Goal: Find specific fact: Find specific page/section

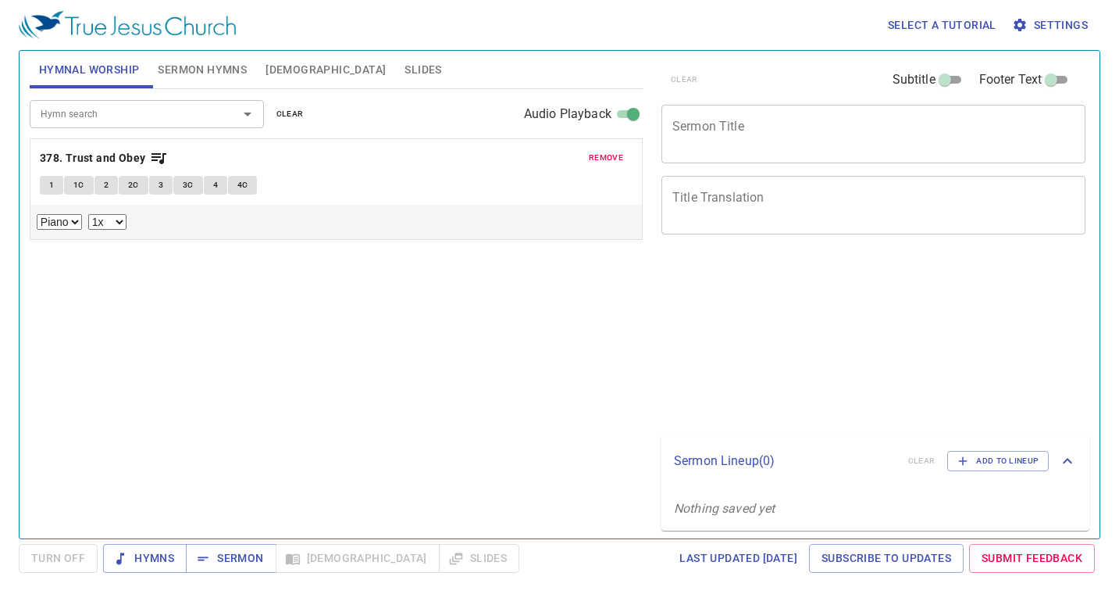
select select "1"
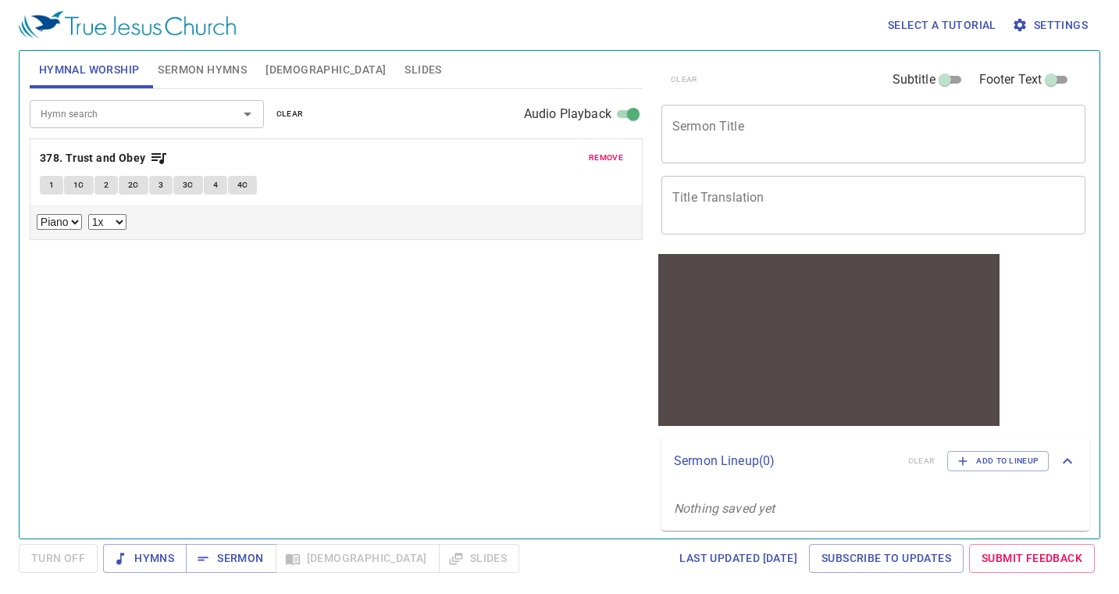
click at [619, 162] on span "remove" at bounding box center [606, 158] width 34 height 14
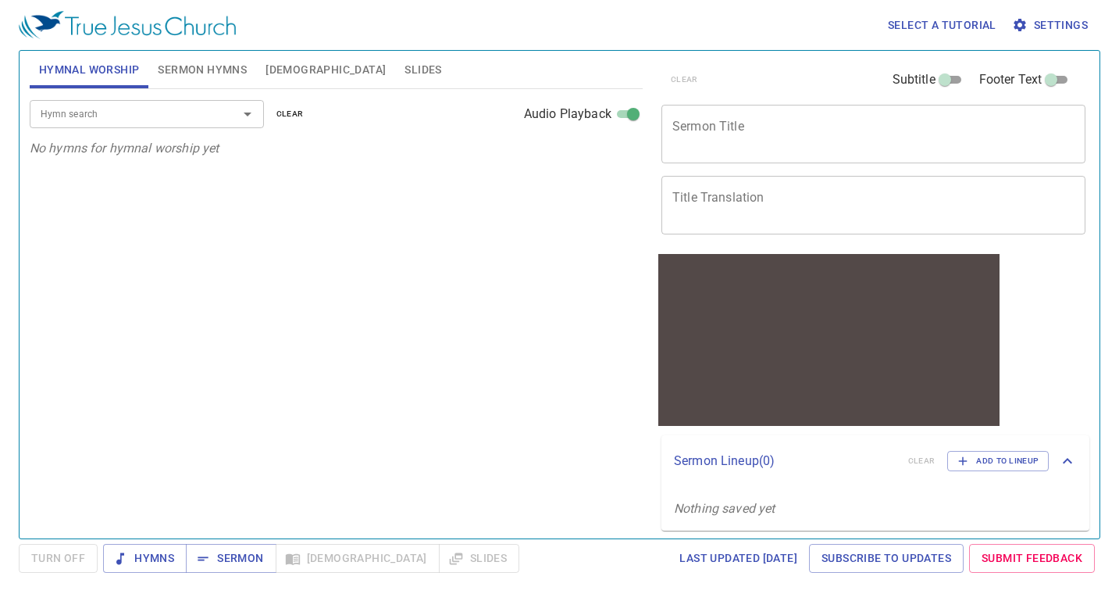
click at [121, 118] on input "Hymn search" at bounding box center [123, 114] width 179 height 18
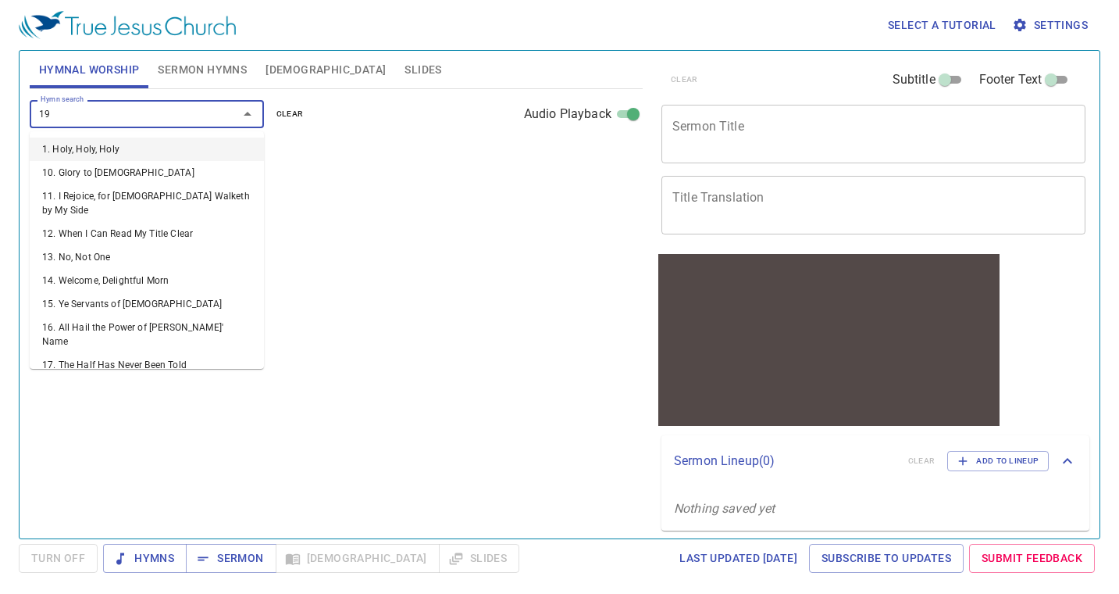
type input "198"
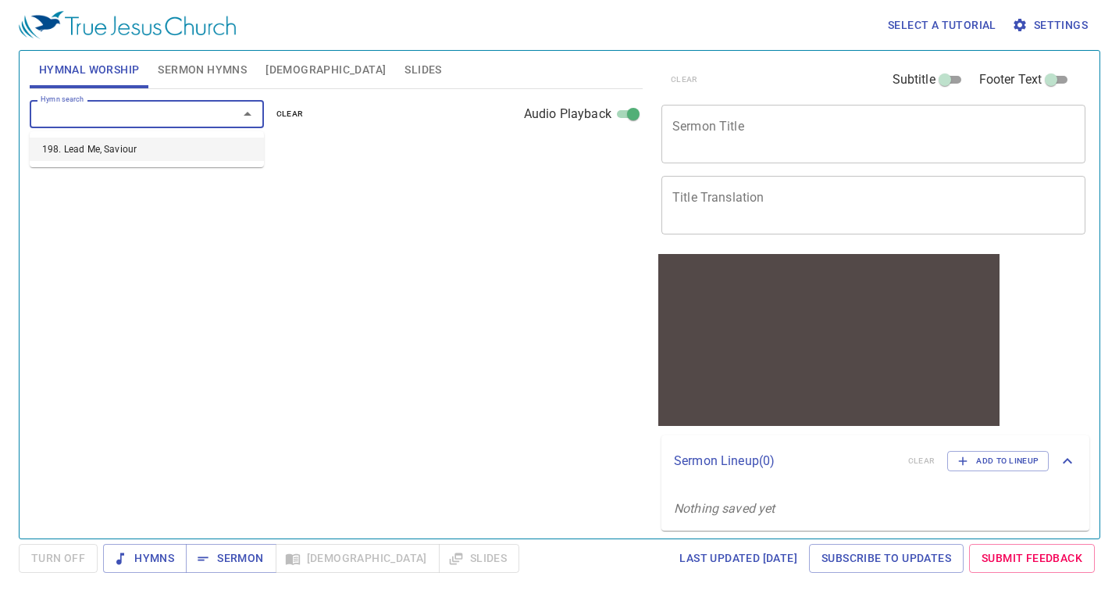
select select "1"
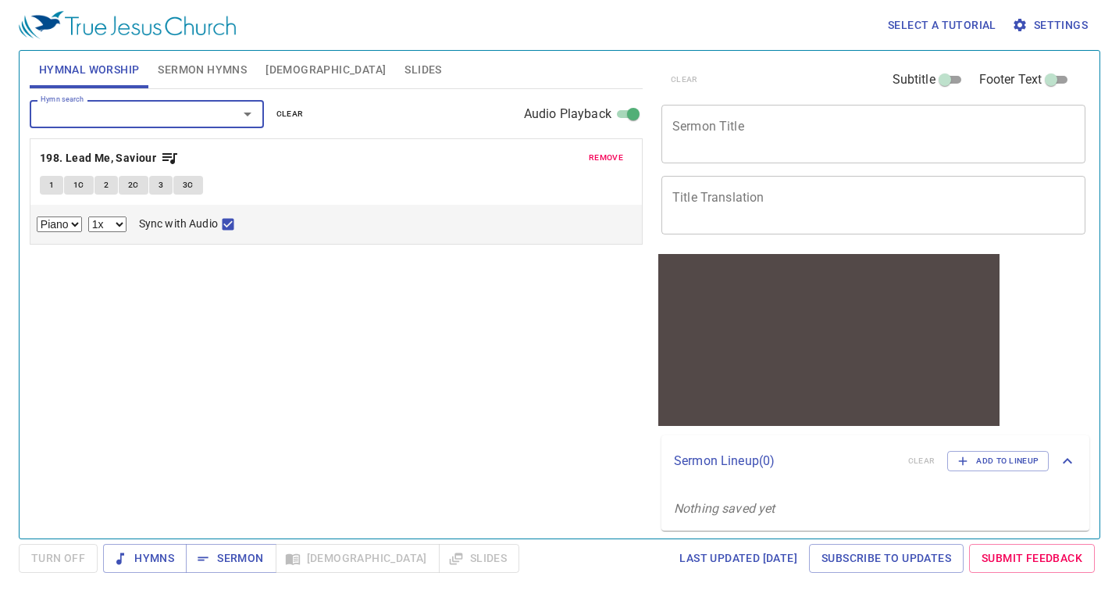
click at [50, 187] on span "1" at bounding box center [51, 185] width 5 height 14
checkbox input "false"
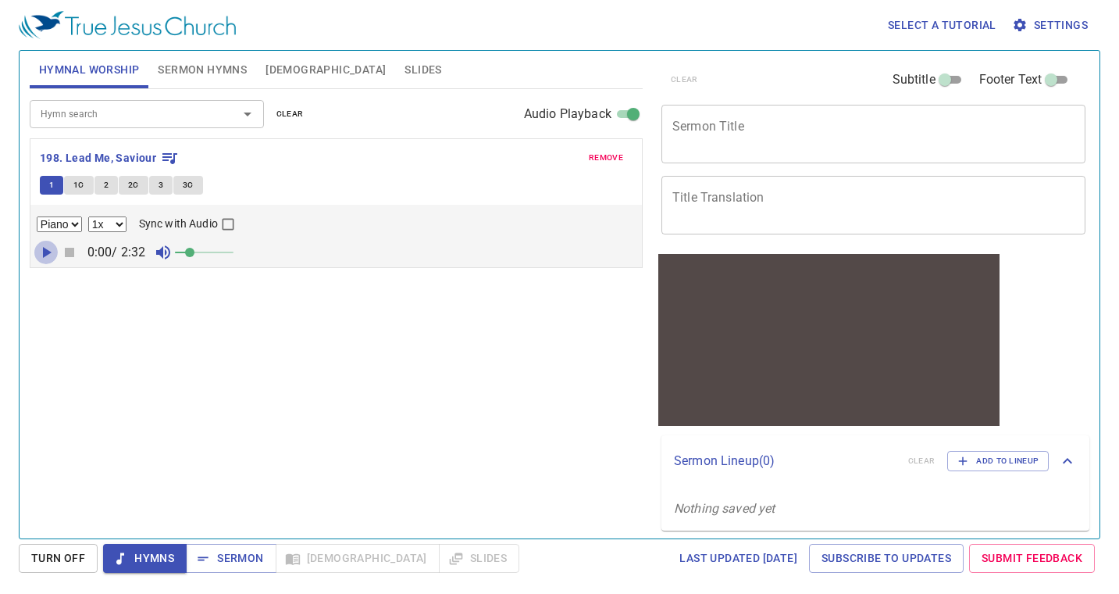
click at [43, 252] on icon "button" at bounding box center [47, 252] width 9 height 11
click at [194, 253] on span at bounding box center [189, 252] width 9 height 9
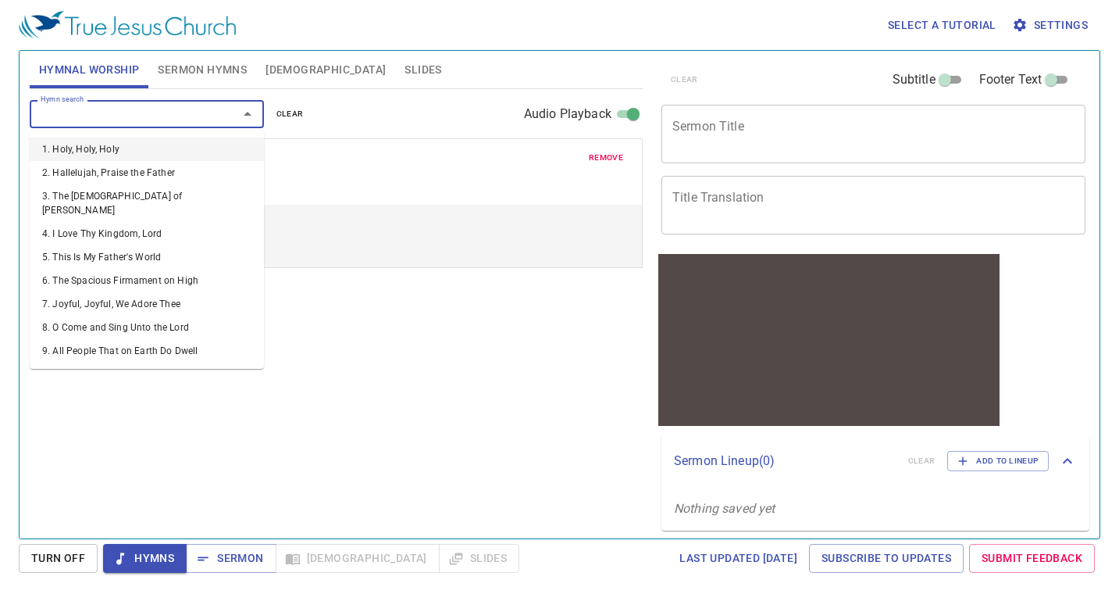
click at [98, 112] on input "Hymn search" at bounding box center [123, 114] width 179 height 18
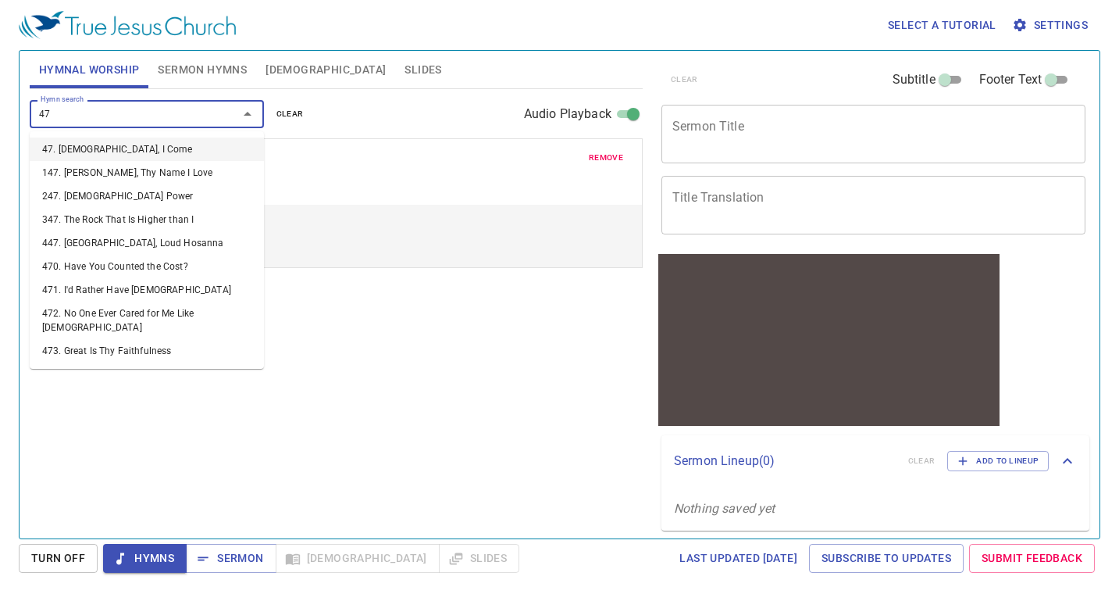
type input "471"
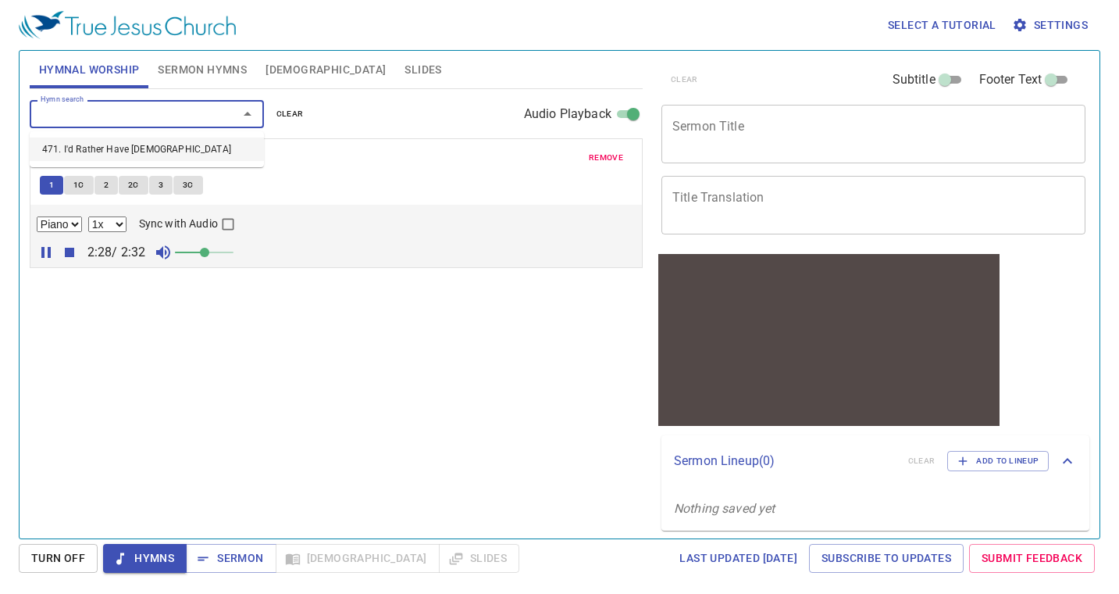
select select "1"
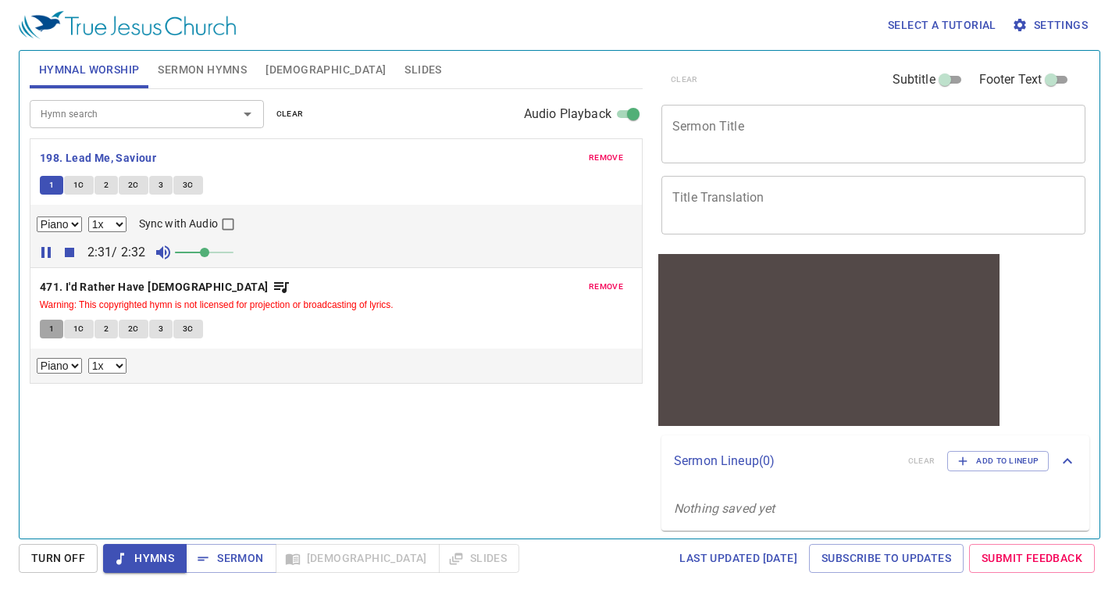
click at [52, 327] on span "1" at bounding box center [51, 329] width 5 height 14
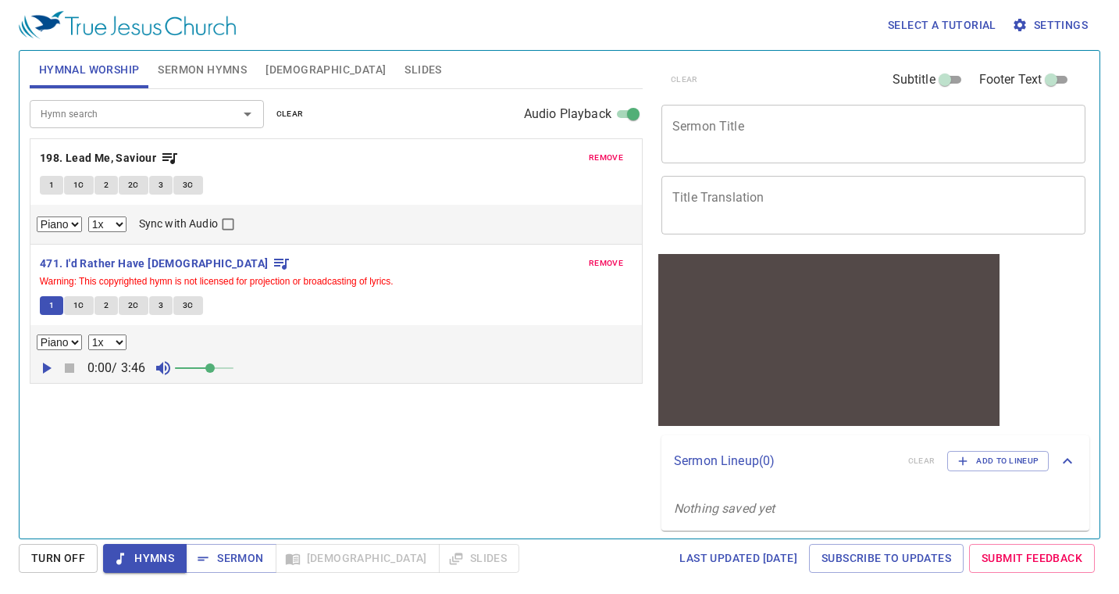
click at [214, 369] on span at bounding box center [209, 367] width 9 height 9
click at [48, 371] on icon "button" at bounding box center [46, 368] width 19 height 19
click at [73, 116] on input "Hymn search" at bounding box center [123, 114] width 179 height 18
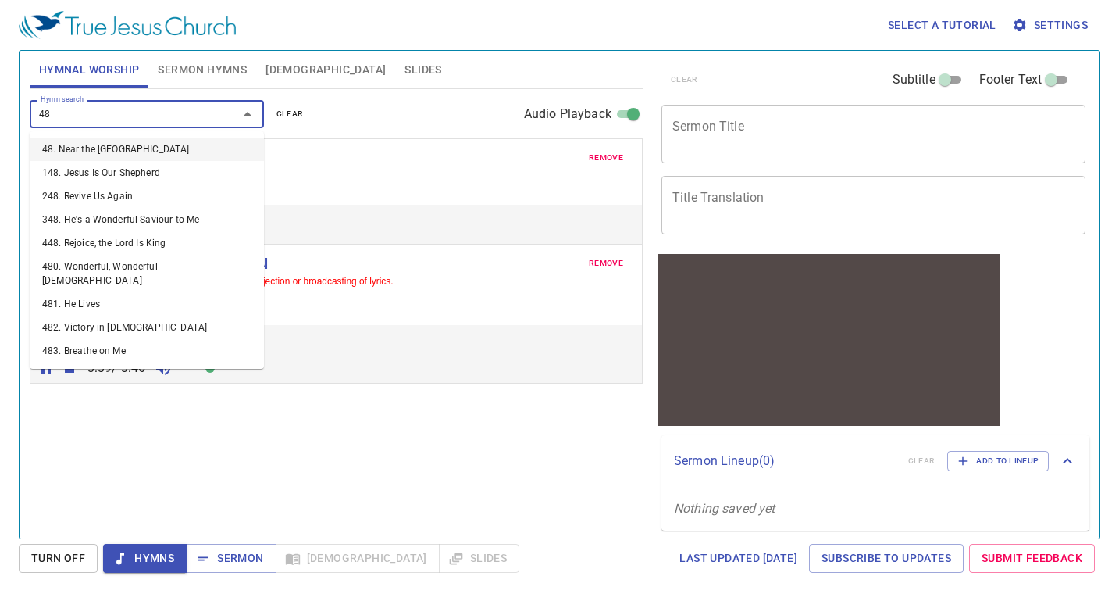
type input "485"
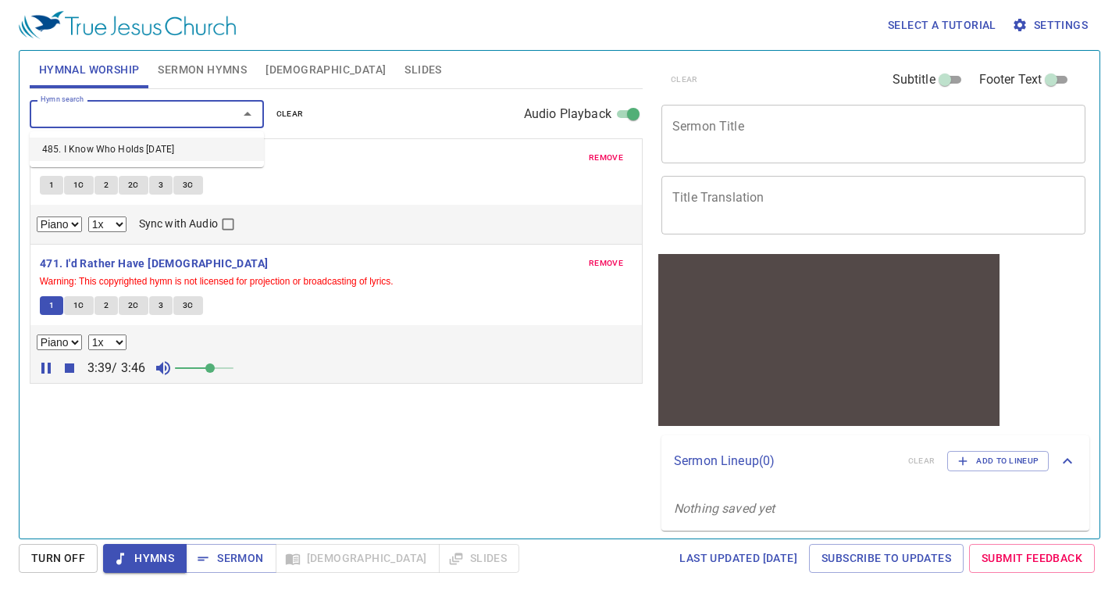
select select "1"
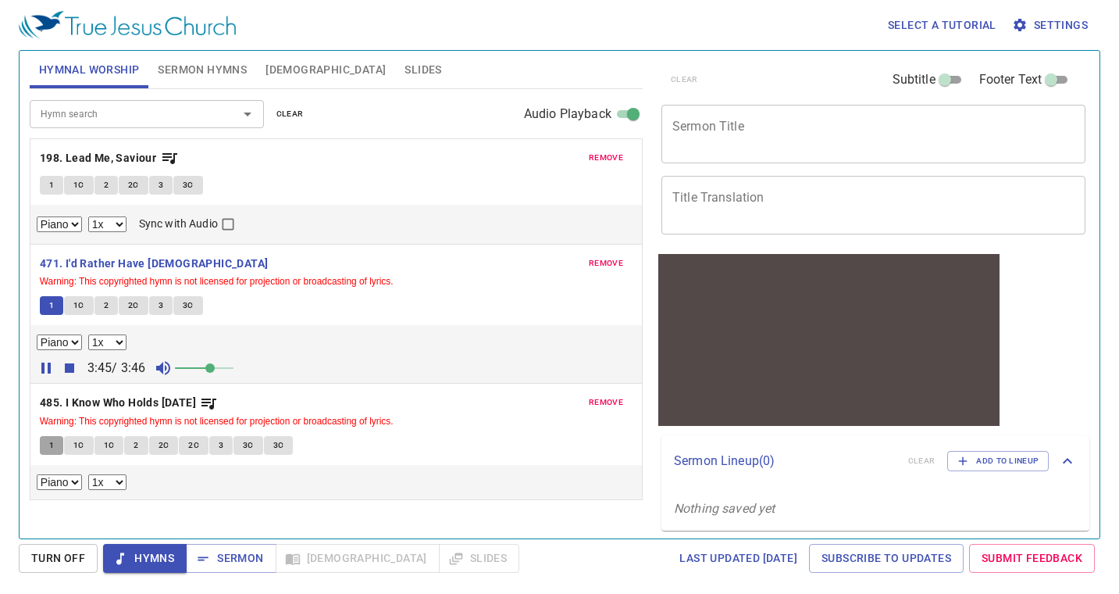
click at [50, 449] on span "1" at bounding box center [51, 445] width 5 height 14
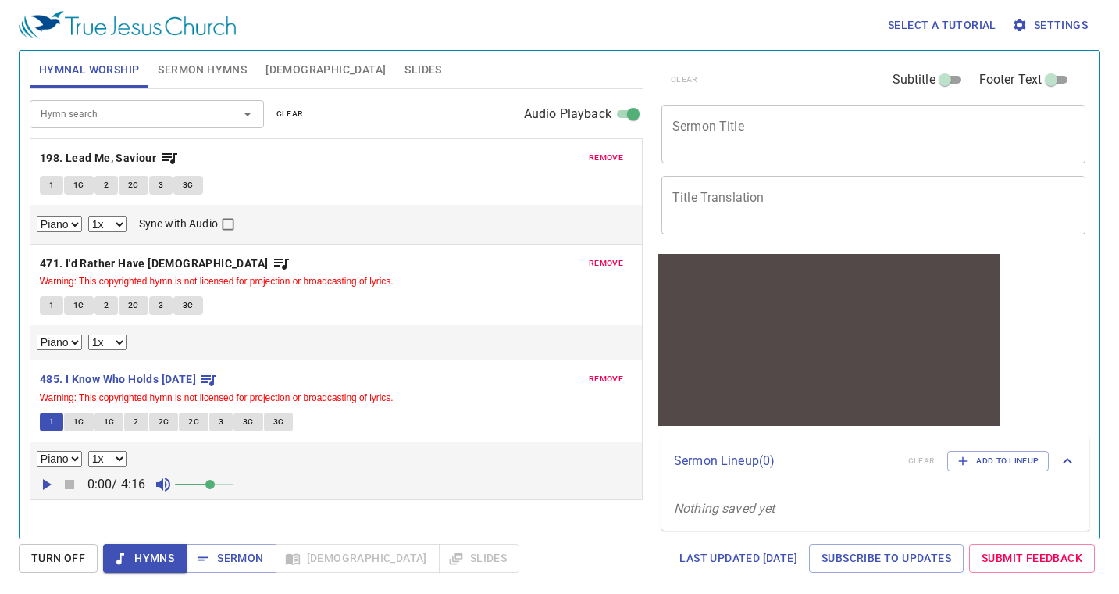
click at [41, 483] on icon "button" at bounding box center [46, 484] width 19 height 19
click at [124, 108] on input "Hymn search" at bounding box center [123, 114] width 179 height 18
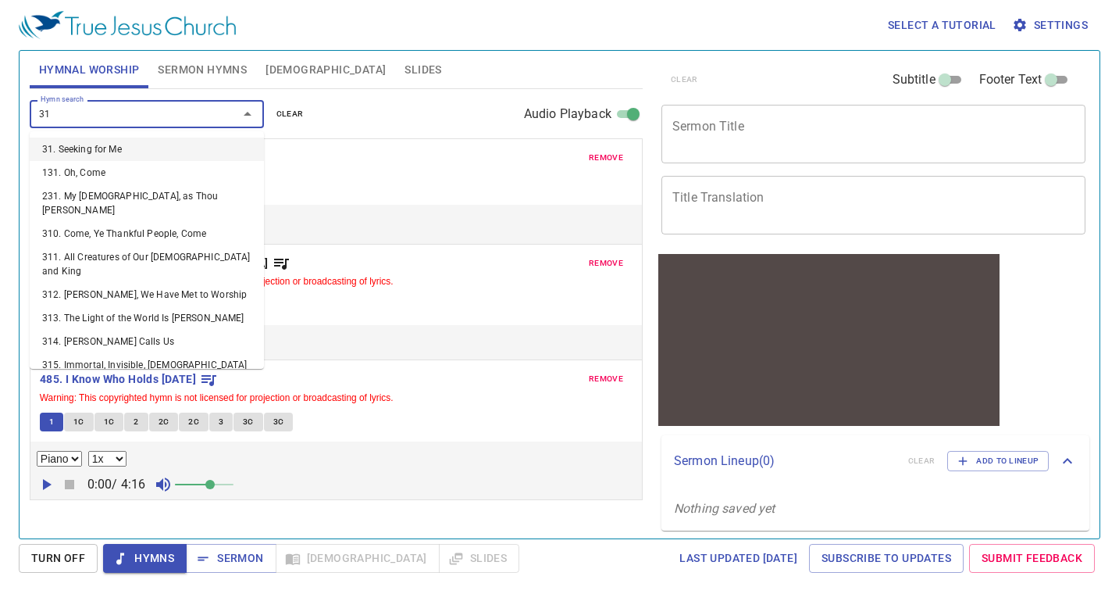
type input "318"
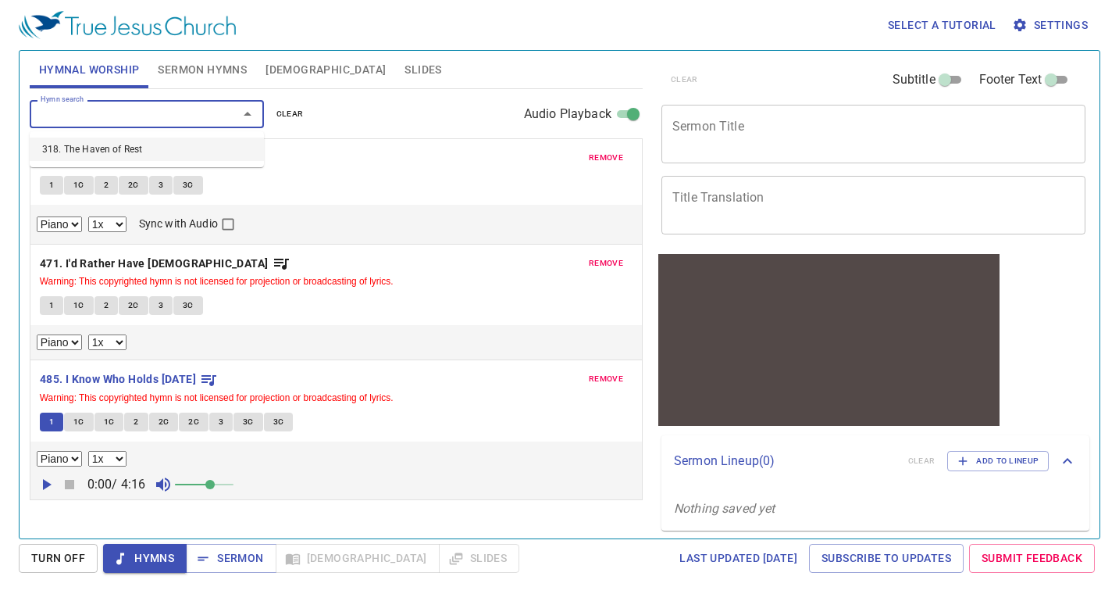
select select "1"
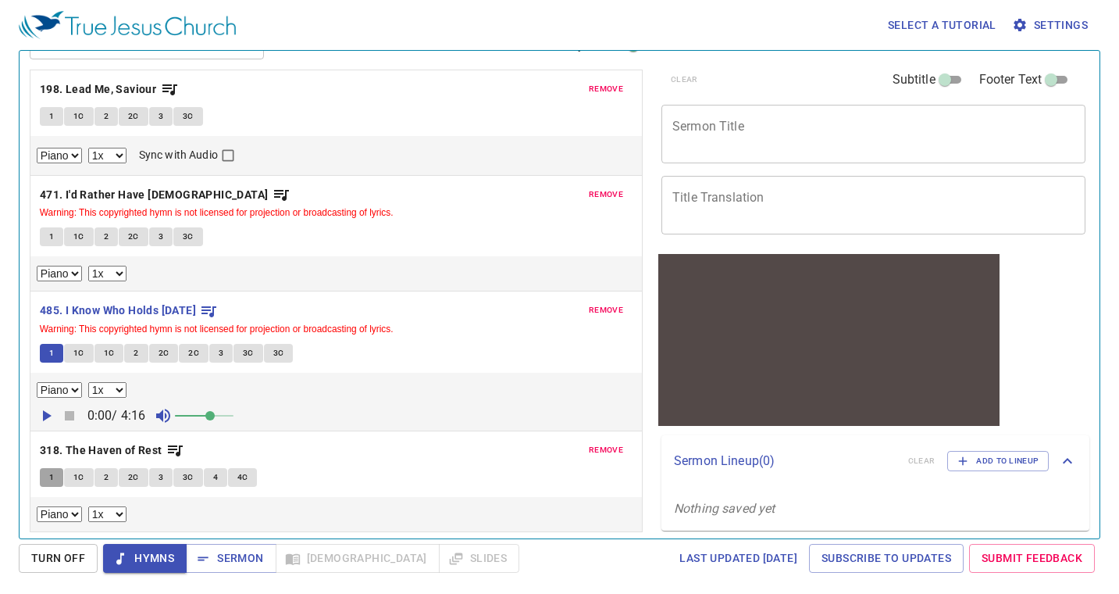
click at [41, 473] on button "1" at bounding box center [51, 477] width 23 height 19
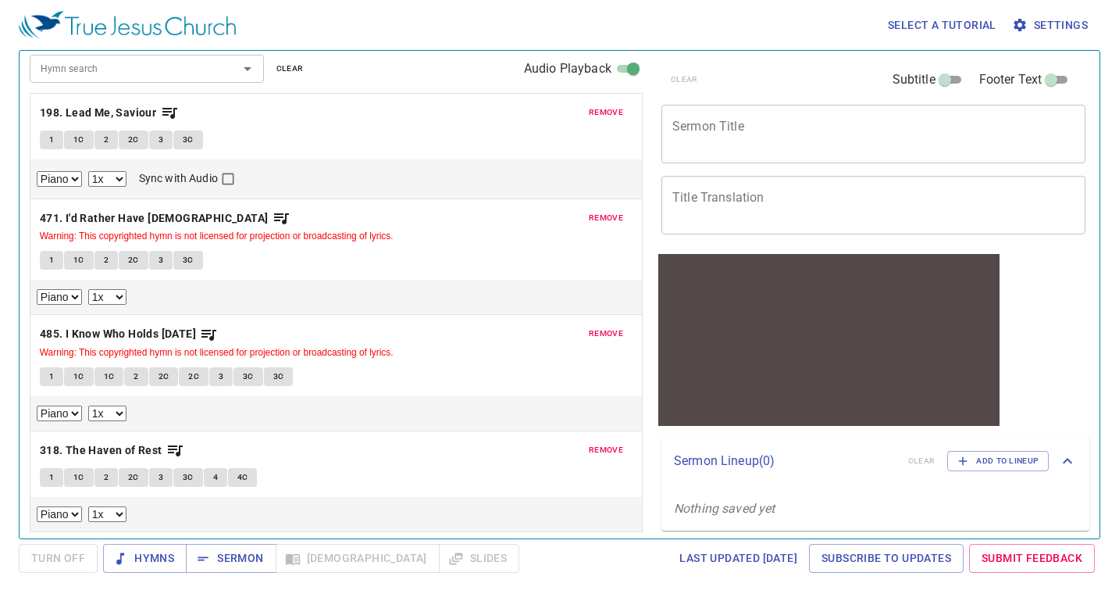
scroll to position [46, 0]
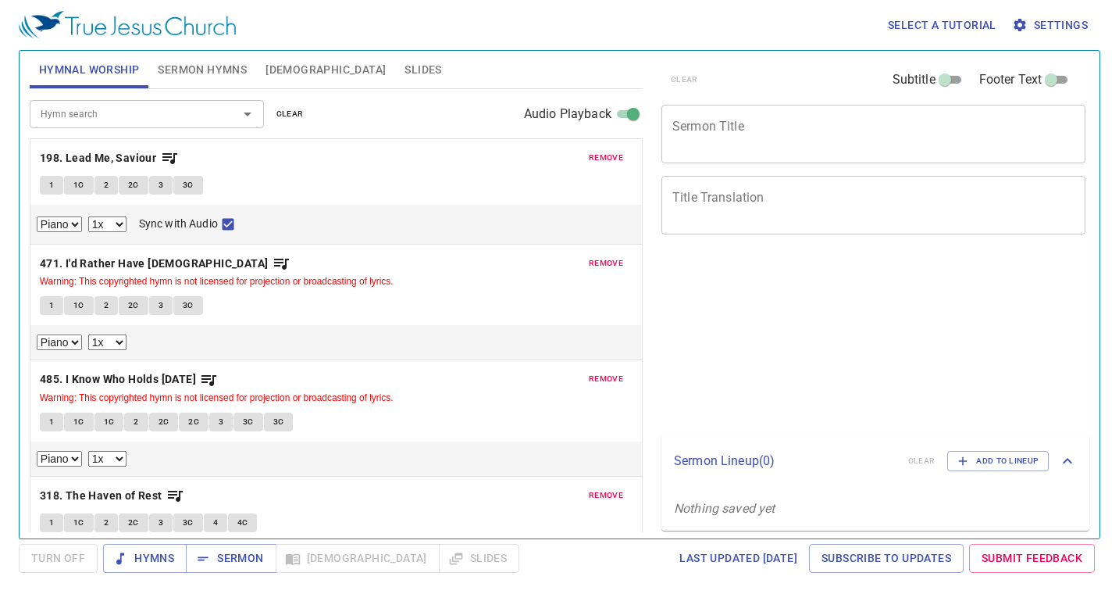
select select "1"
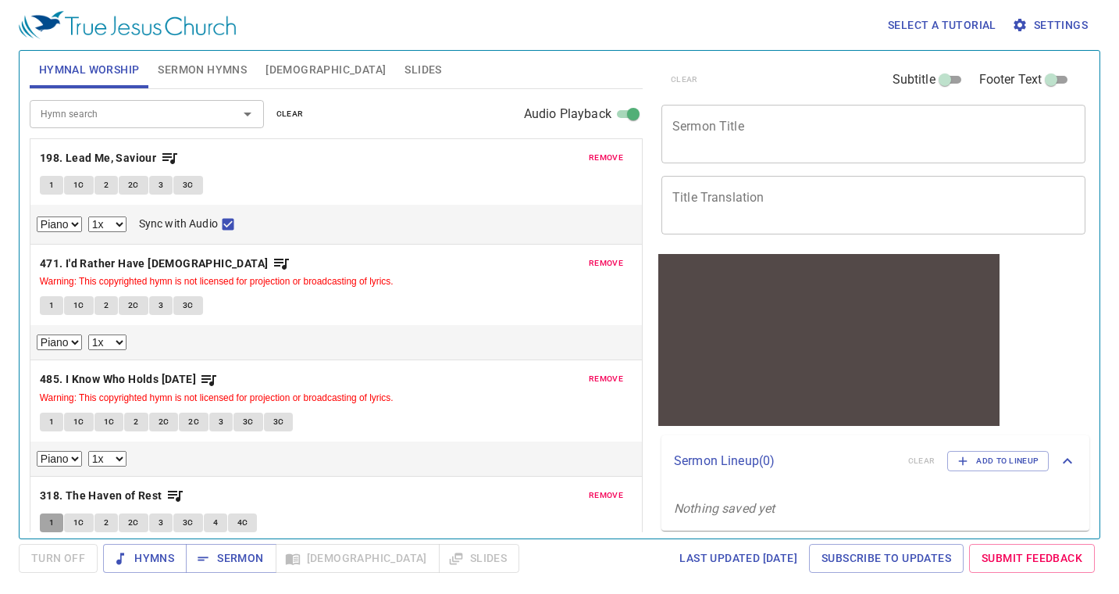
click at [54, 513] on button "1" at bounding box center [51, 522] width 23 height 19
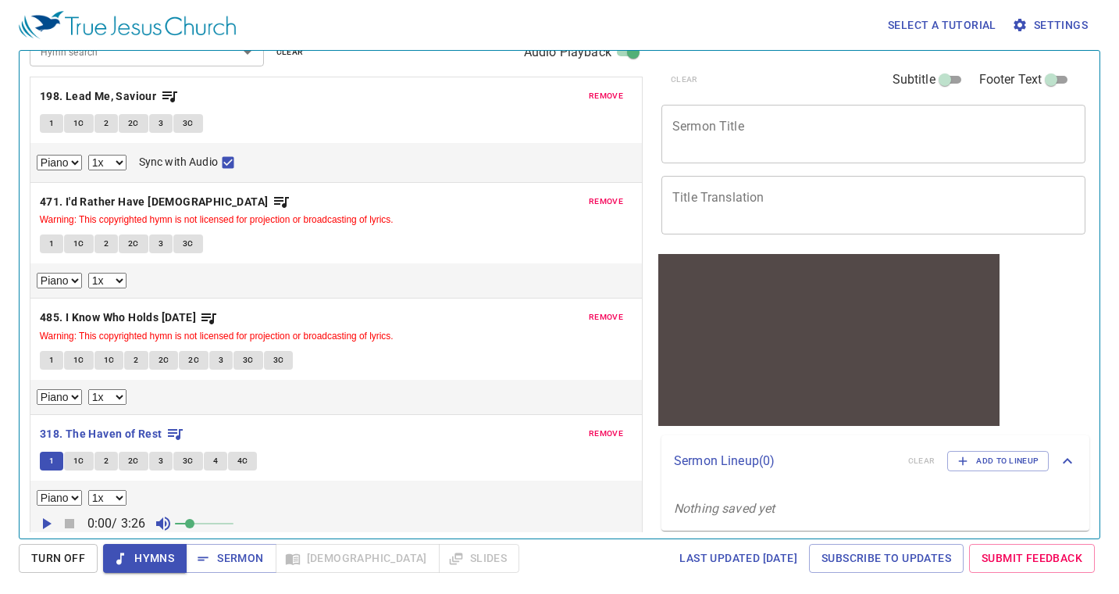
click at [45, 520] on icon "button" at bounding box center [47, 523] width 9 height 11
click at [209, 523] on span at bounding box center [204, 523] width 59 height 22
click at [122, 497] on select "0.6x 0.7x 0.8x 0.9x 1x 1.1x 1.2x 1.3x 1.4x 1.5x 1.7x 2x" at bounding box center [107, 498] width 38 height 16
select select "0.9"
click at [88, 490] on select "0.6x 0.7x 0.8x 0.9x 1x 1.1x 1.2x 1.3x 1.4x 1.5x 1.7x 2x" at bounding box center [107, 498] width 38 height 16
